Goal: Task Accomplishment & Management: Use online tool/utility

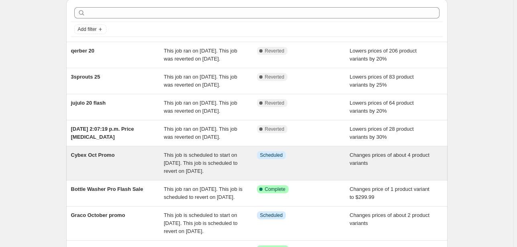
scroll to position [96, 0]
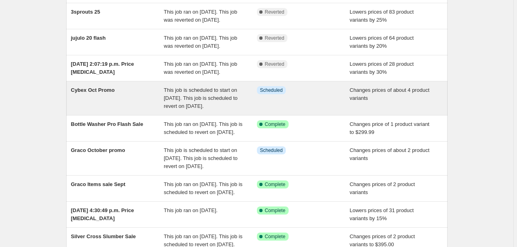
click at [198, 109] on span "This job is scheduled to start on [DATE]. This job is scheduled to revert on [D…" at bounding box center [201, 98] width 74 height 22
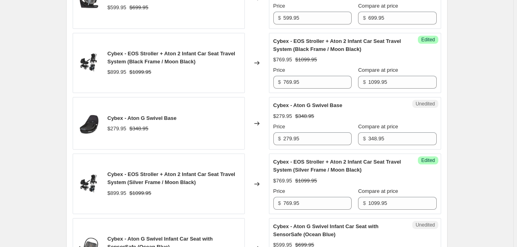
scroll to position [835, 0]
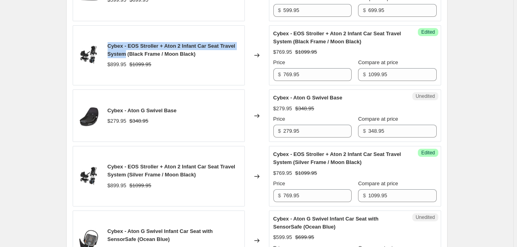
drag, startPoint x: 110, startPoint y: 43, endPoint x: 127, endPoint y: 53, distance: 19.2
click at [127, 53] on span "Cybex - EOS Stroller + Aton 2 Infant Car Seat Travel System (Black Frame / Moon…" at bounding box center [172, 50] width 128 height 14
copy span "Cybex - EOS Stroller + Aton 2 Infant Car Seat Travel System"
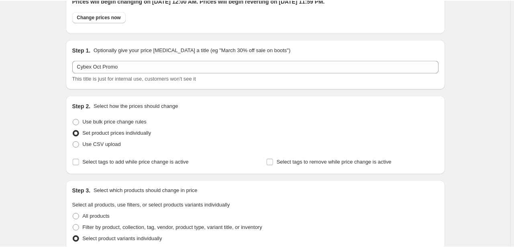
scroll to position [0, 0]
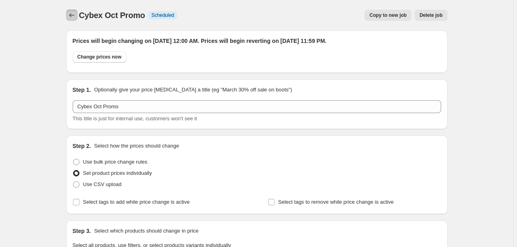
click at [74, 15] on icon "Price change jobs" at bounding box center [71, 15] width 5 height 4
